Goal: Task Accomplishment & Management: Manage account settings

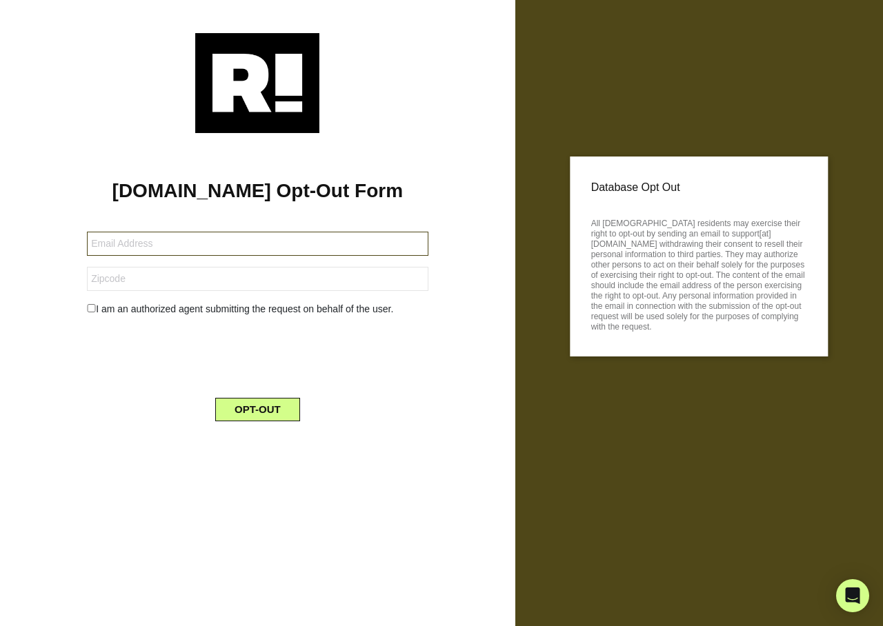
type input "[EMAIL_ADDRESS][DOMAIN_NAME]"
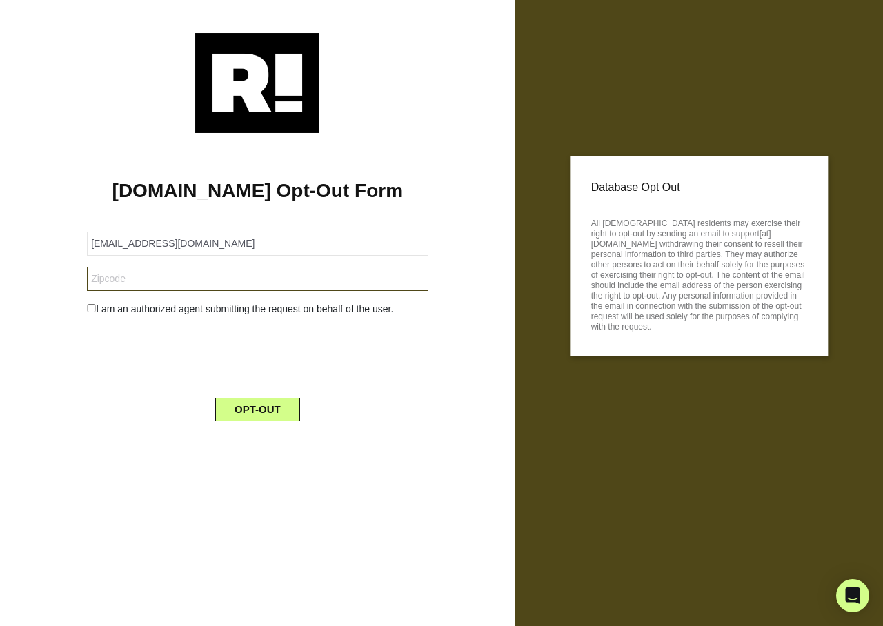
type input "01507"
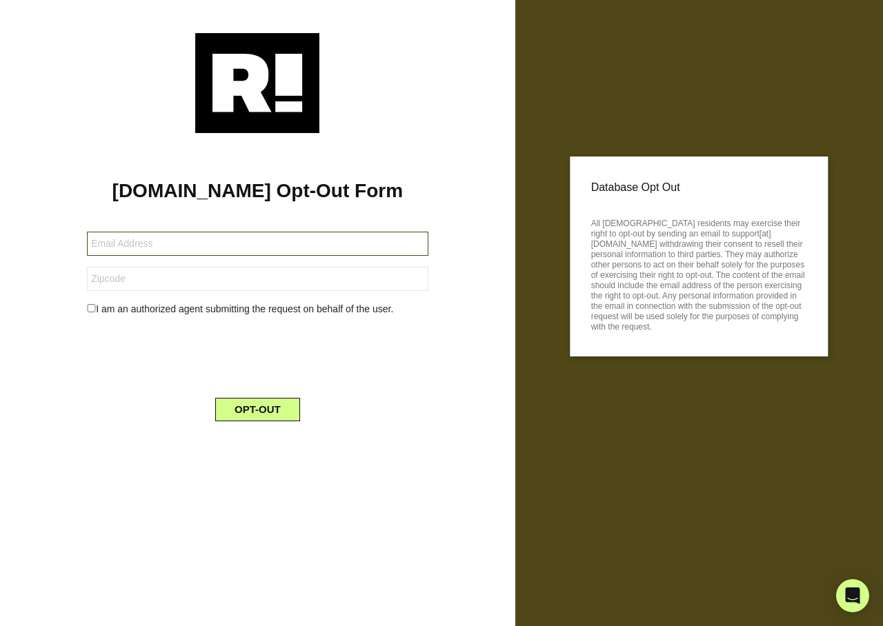
type input "[EMAIL_ADDRESS][DOMAIN_NAME]"
type input "01507"
